Goal: Navigation & Orientation: Understand site structure

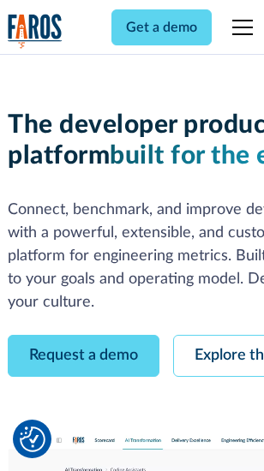
scroll to position [97, 0]
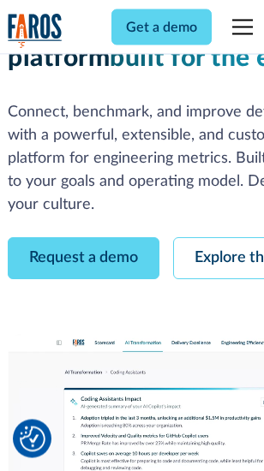
click at [84, 238] on link "Request a demo" at bounding box center [84, 259] width 152 height 42
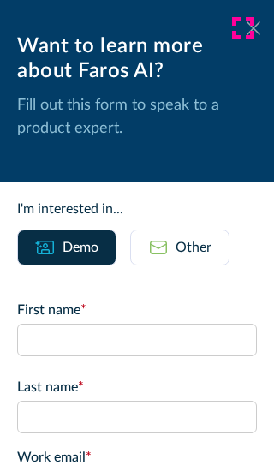
click at [247, 28] on icon at bounding box center [254, 27] width 14 height 13
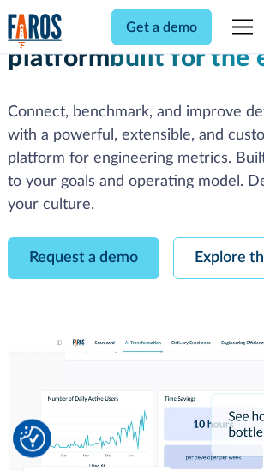
click at [223, 238] on link "Explore the platform" at bounding box center [264, 259] width 182 height 42
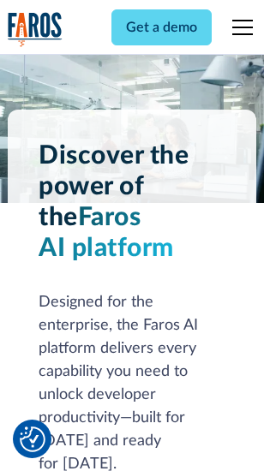
scroll to position [13045, 0]
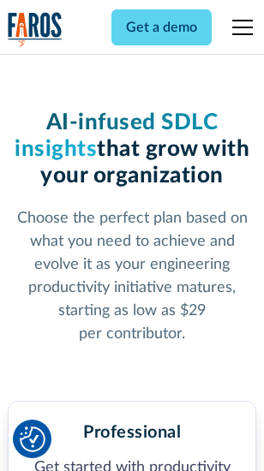
scroll to position [2714, 0]
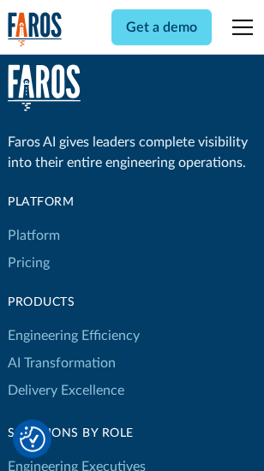
click at [33, 235] on link "Platform" at bounding box center [34, 235] width 52 height 27
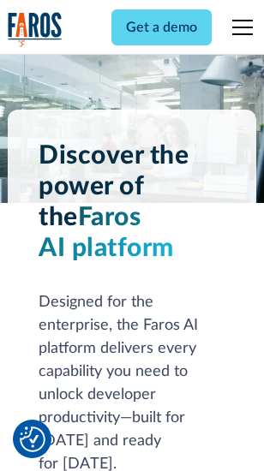
scroll to position [13595, 0]
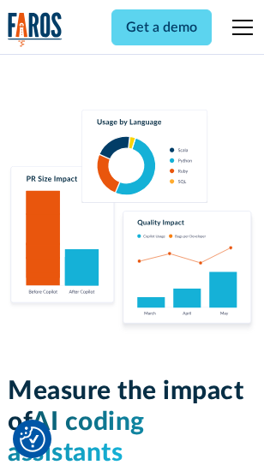
scroll to position [10691, 0]
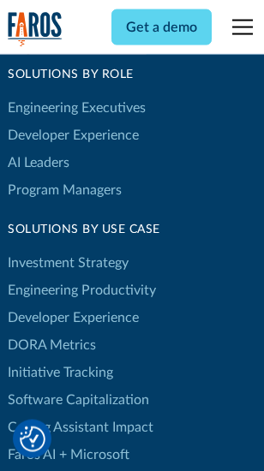
click at [51, 331] on link "DORA Metrics" at bounding box center [52, 344] width 88 height 27
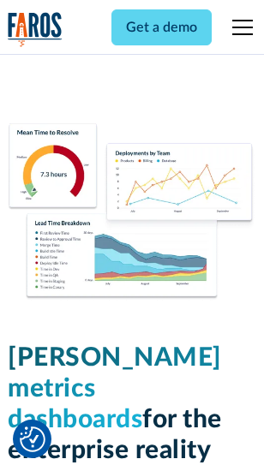
scroll to position [7582, 0]
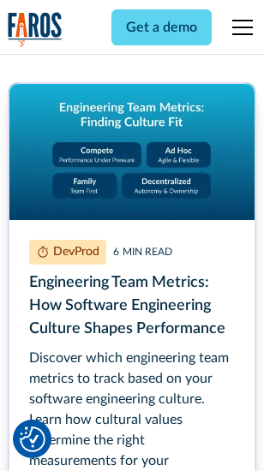
scroll to position [7793, 0]
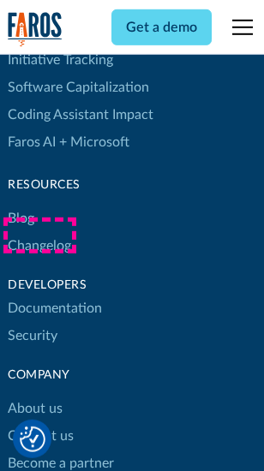
click at [39, 235] on link "Changelog" at bounding box center [39, 245] width 63 height 27
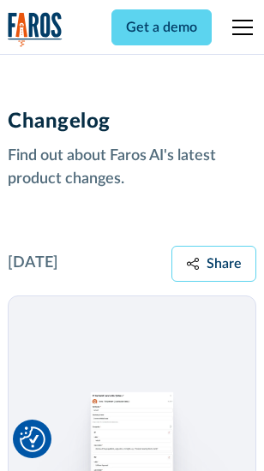
scroll to position [20999, 0]
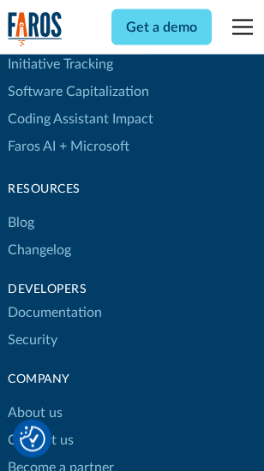
click at [34, 400] on link "About us" at bounding box center [35, 413] width 55 height 27
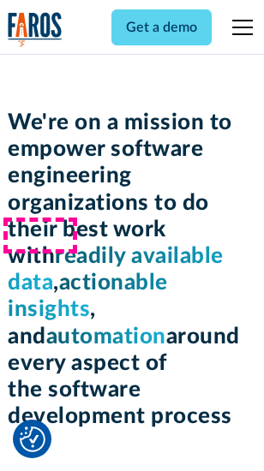
scroll to position [5922, 0]
